Goal: Task Accomplishment & Management: Manage account settings

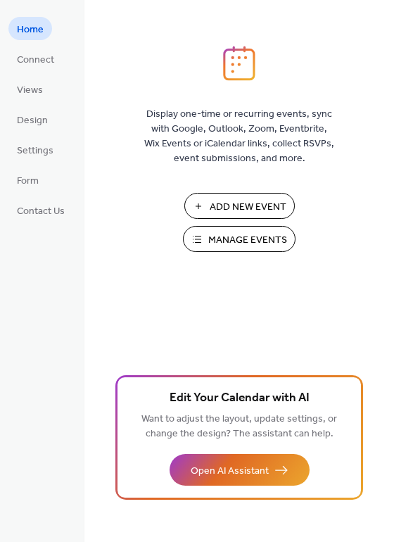
click at [226, 239] on span "Manage Events" at bounding box center [247, 240] width 79 height 15
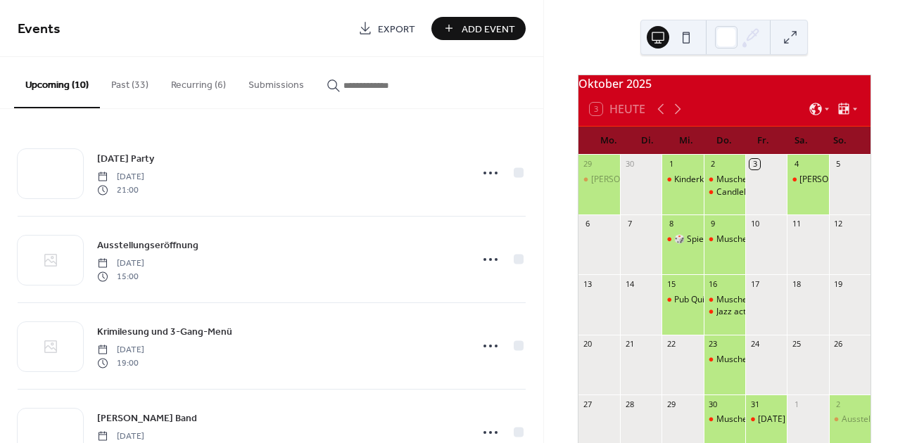
click at [194, 82] on button "Recurring (6)" at bounding box center [198, 82] width 77 height 50
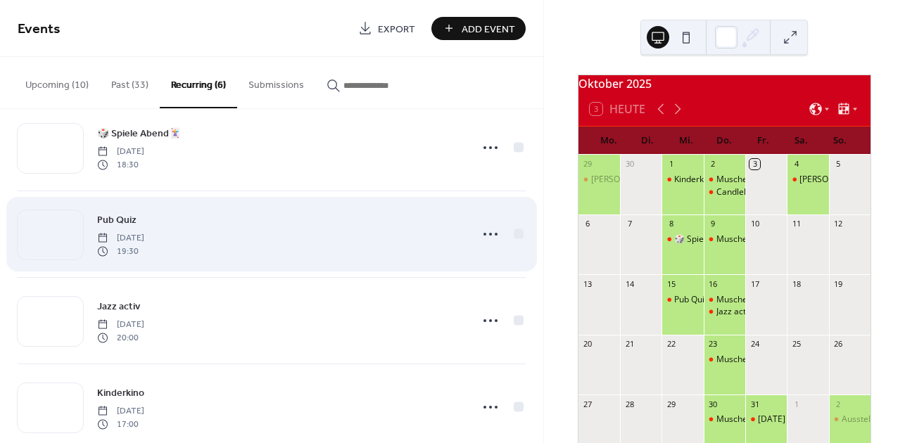
scroll to position [187, 0]
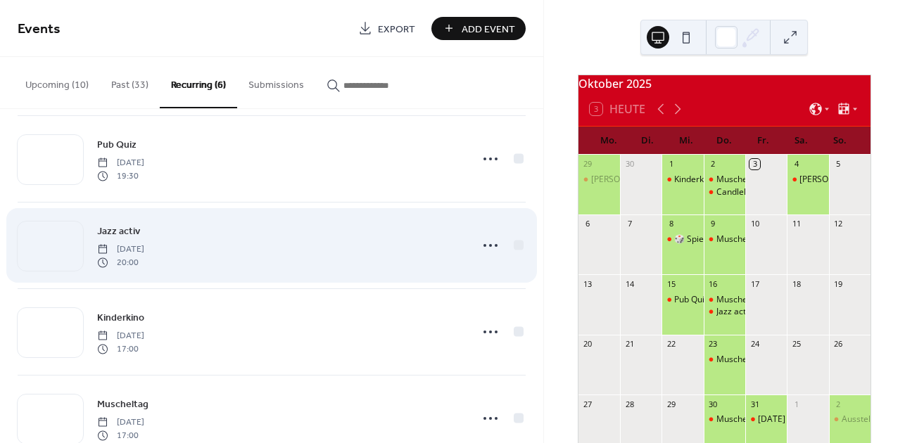
click at [319, 250] on div "Jazz activ [DATE] 20:00" at bounding box center [279, 245] width 364 height 45
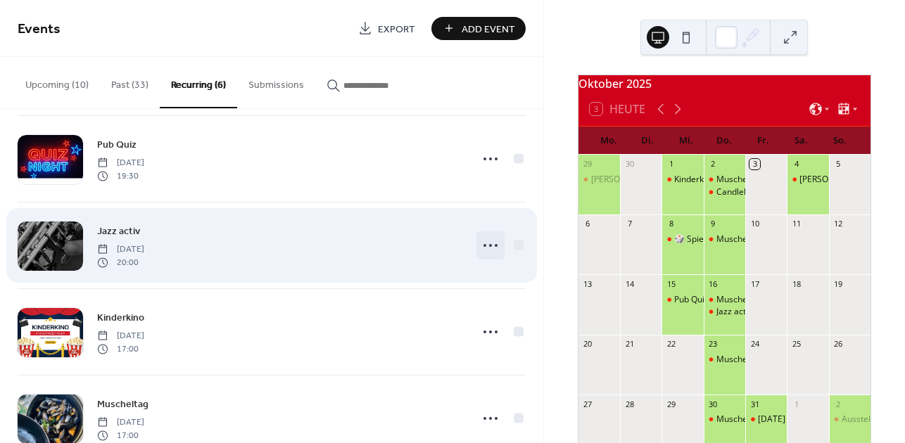
click at [486, 244] on icon at bounding box center [490, 245] width 23 height 23
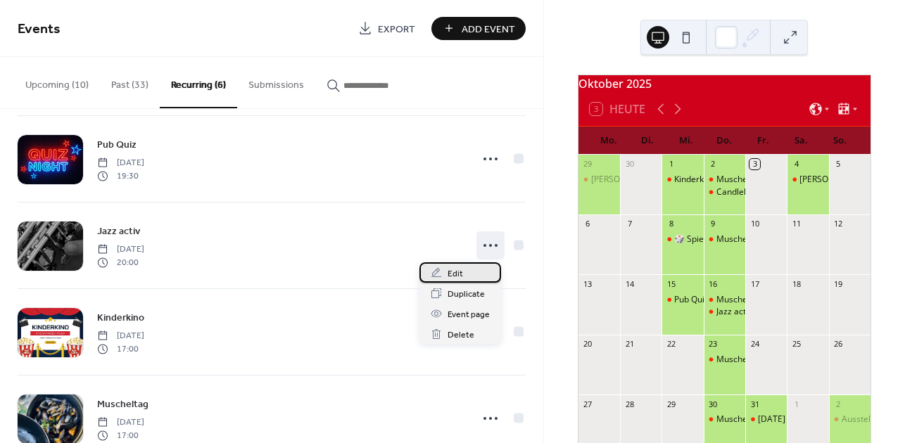
click at [455, 272] on span "Edit" at bounding box center [454, 274] width 15 height 15
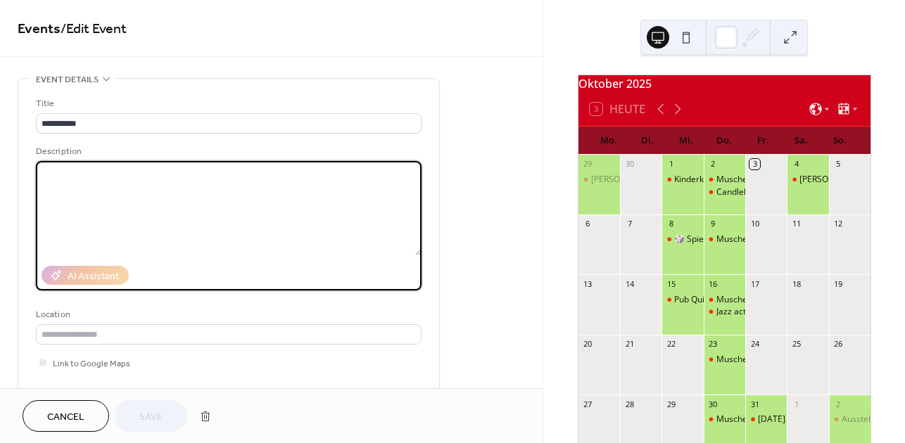
click at [105, 172] on textarea at bounding box center [229, 208] width 386 height 94
paste textarea "**********"
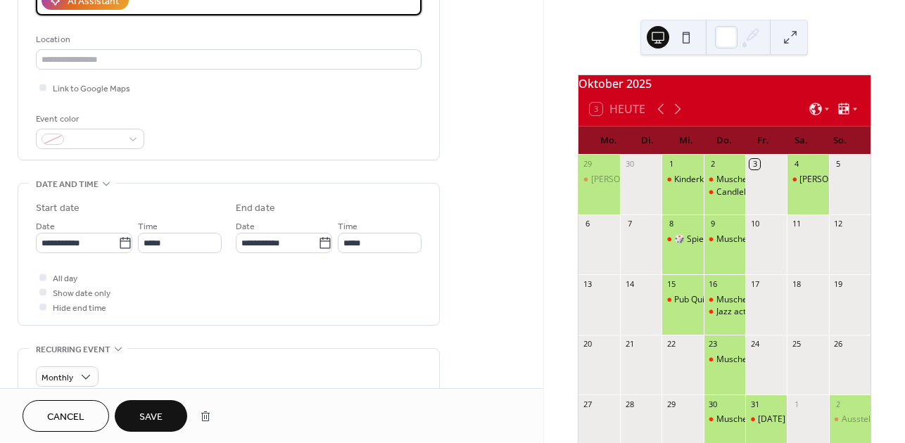
scroll to position [276, 0]
type textarea "**********"
click at [144, 412] on span "Save" at bounding box center [150, 417] width 23 height 15
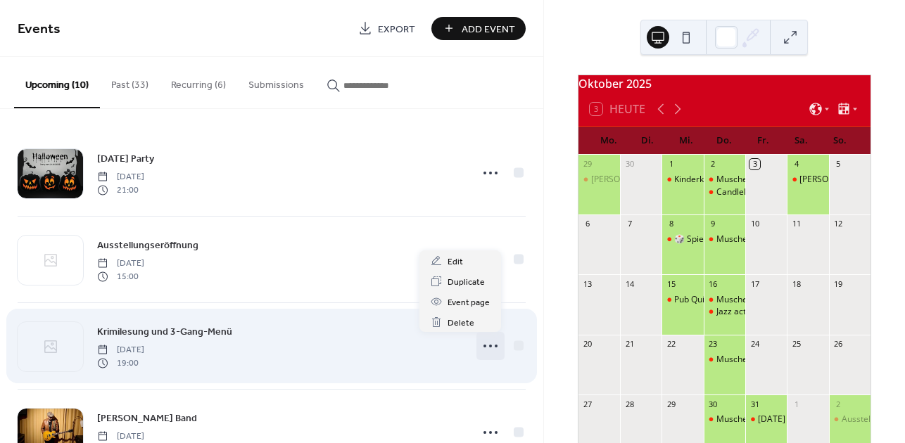
click at [485, 345] on icon at bounding box center [490, 346] width 23 height 23
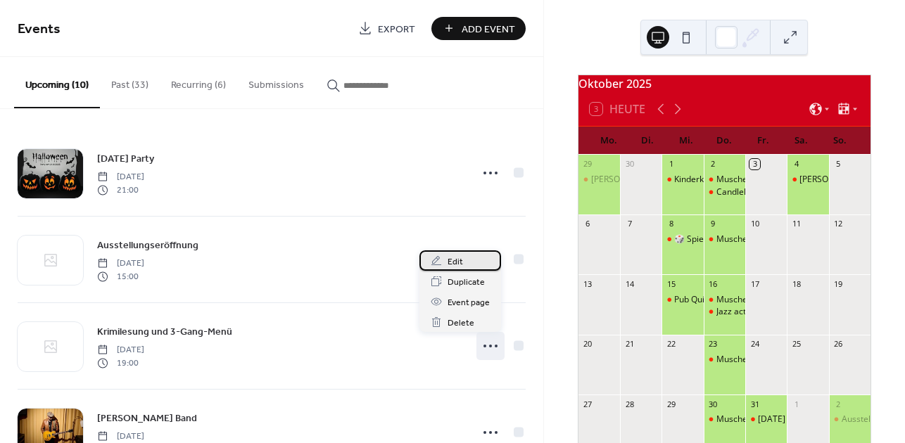
click at [455, 257] on span "Edit" at bounding box center [454, 262] width 15 height 15
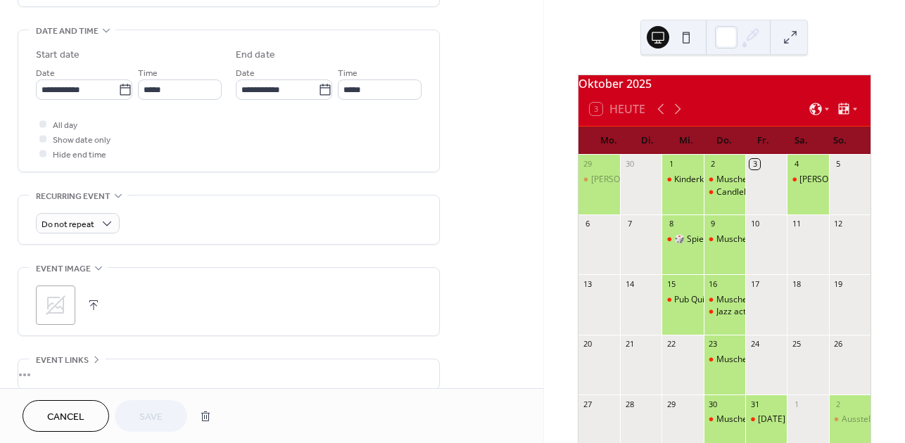
scroll to position [447, 0]
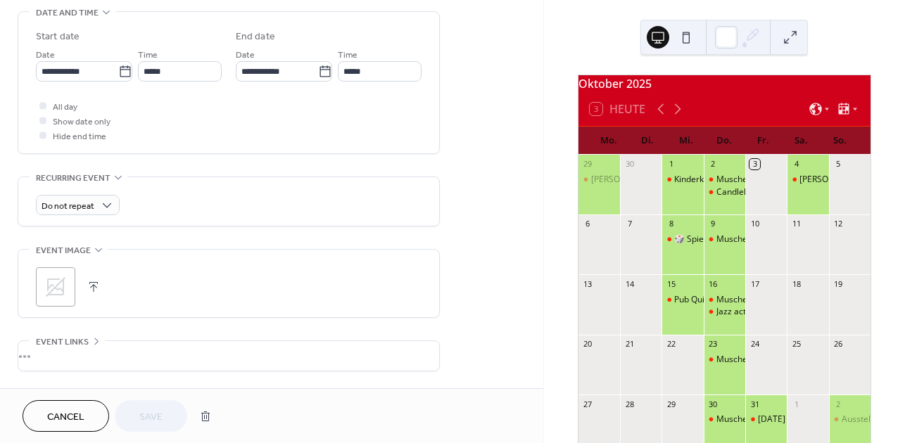
click at [61, 290] on icon at bounding box center [55, 287] width 23 height 23
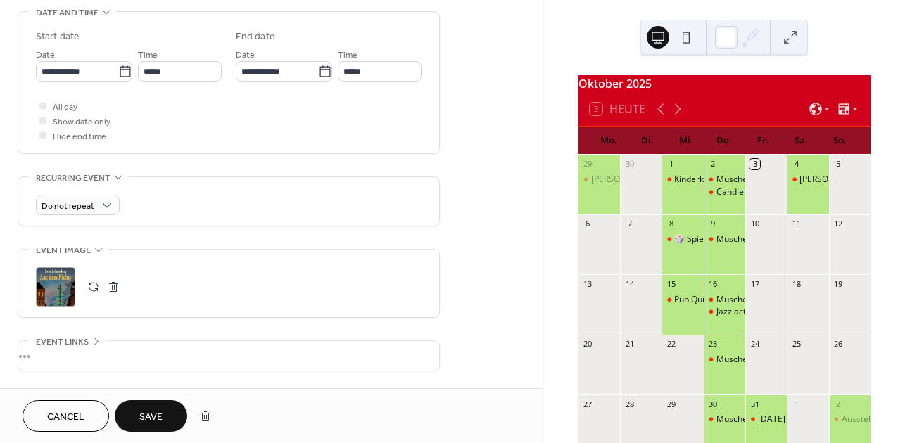
click at [161, 412] on span "Save" at bounding box center [150, 417] width 23 height 15
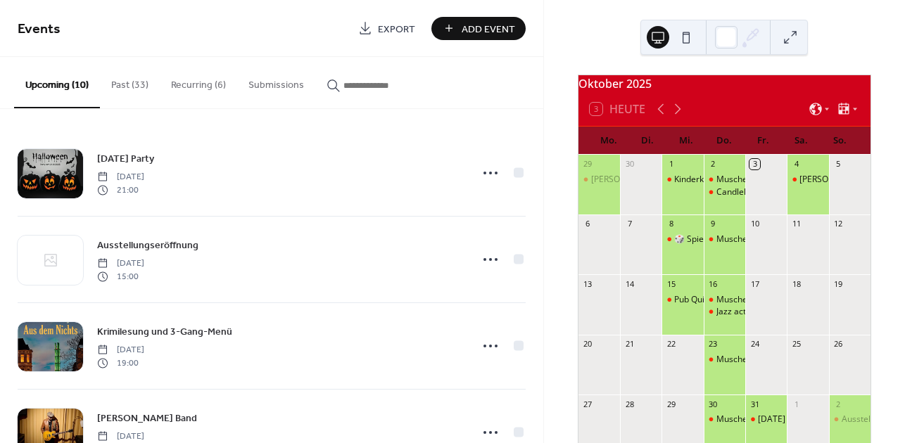
click at [193, 81] on button "Recurring (6)" at bounding box center [198, 82] width 77 height 50
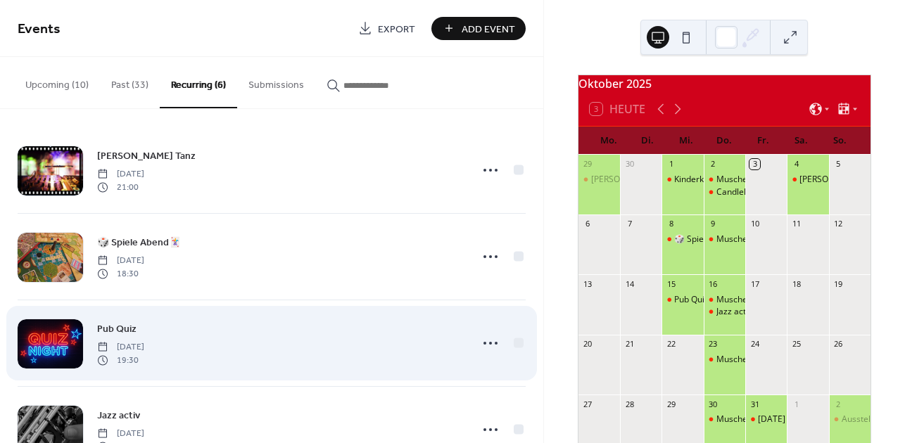
scroll to position [1, 0]
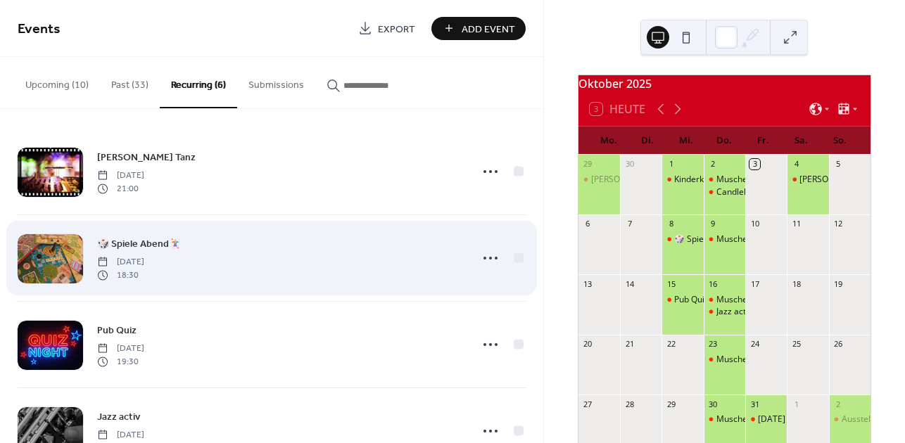
click at [265, 260] on div "🎲 Spiele Abend🃏 [DATE] 18:30" at bounding box center [279, 258] width 364 height 45
click at [483, 255] on icon at bounding box center [490, 258] width 23 height 23
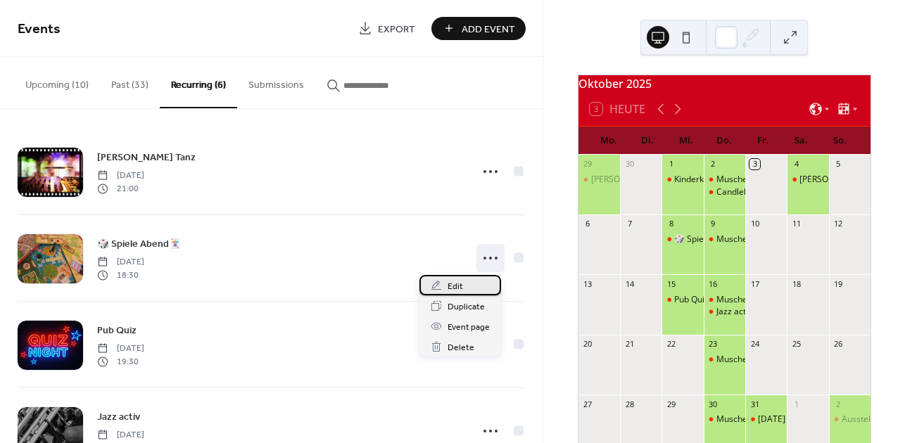
click at [450, 282] on span "Edit" at bounding box center [454, 286] width 15 height 15
